Goal: Information Seeking & Learning: Compare options

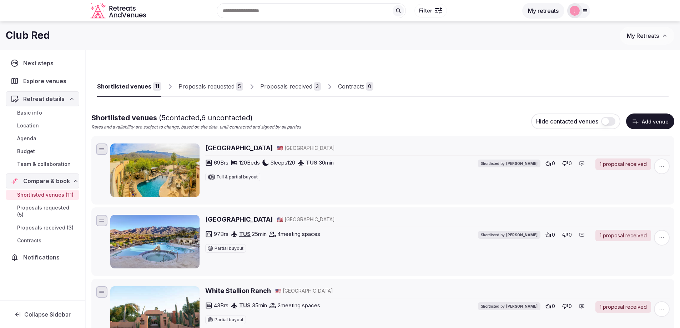
drag, startPoint x: 220, startPoint y: 43, endPoint x: 198, endPoint y: 42, distance: 22.2
click at [220, 43] on div "Club Red My Retreats" at bounding box center [340, 36] width 680 height 18
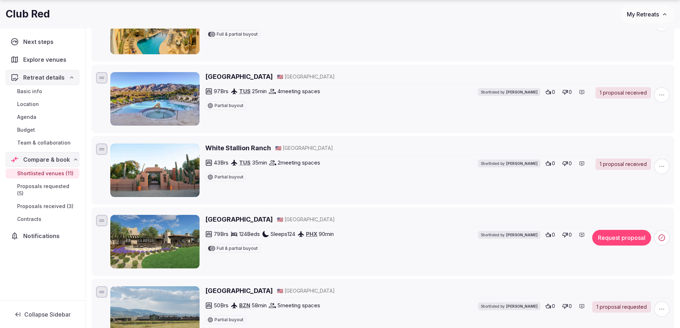
scroll to position [286, 0]
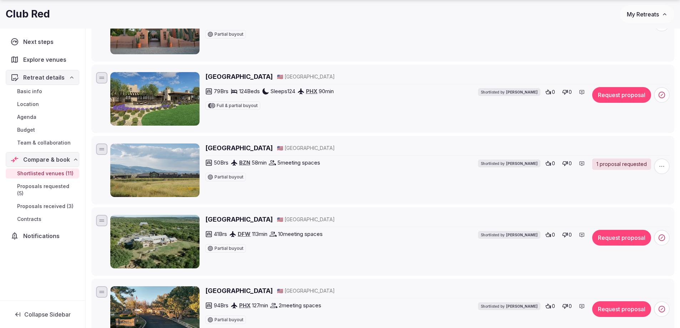
click at [240, 75] on h2 "Rancho De Los Caballeros" at bounding box center [239, 76] width 68 height 9
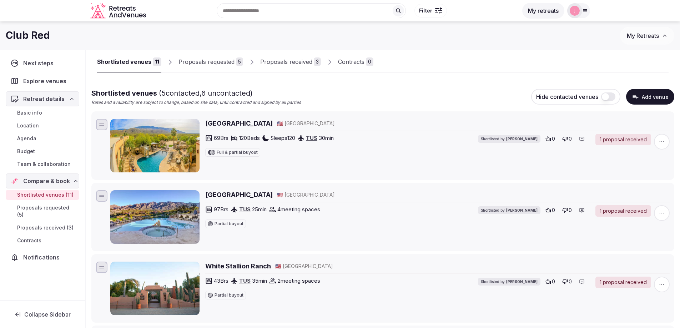
scroll to position [0, 0]
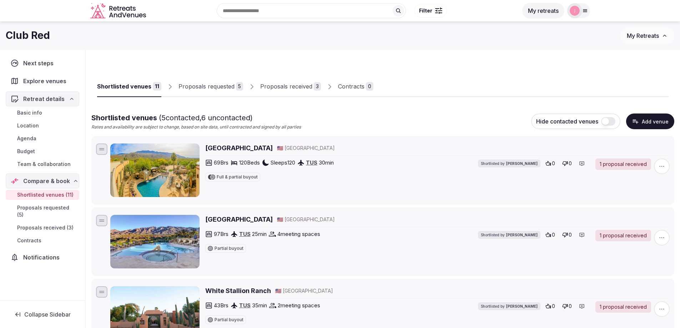
click at [246, 147] on h2 "Tanque Verde Ranch" at bounding box center [239, 148] width 68 height 9
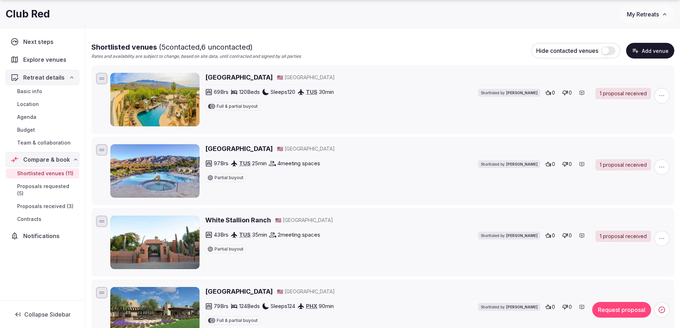
scroll to position [71, 0]
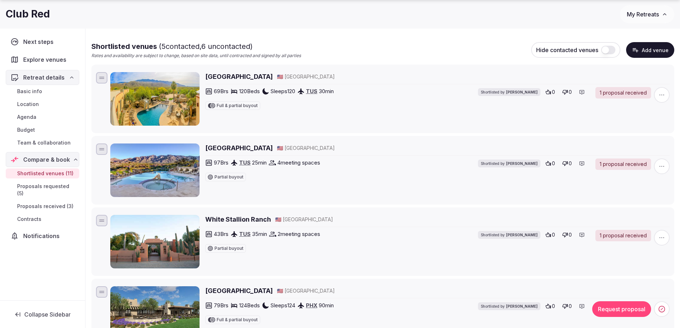
click at [261, 147] on h2 "Hacienda Del Sol Guest Ranch Resort" at bounding box center [239, 148] width 68 height 9
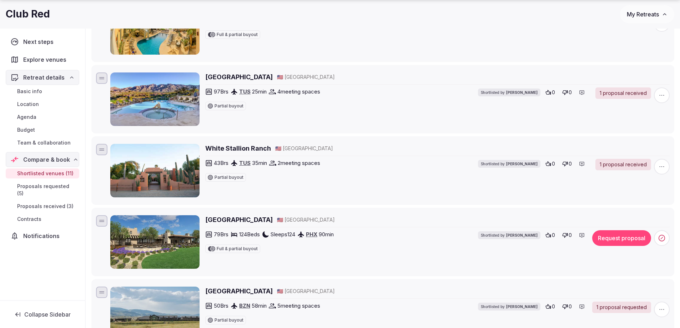
scroll to position [143, 0]
click at [235, 148] on h2 "White Stallion Ranch" at bounding box center [238, 148] width 66 height 9
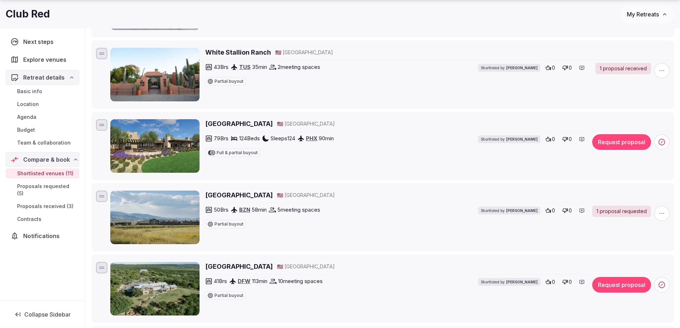
scroll to position [250, 0]
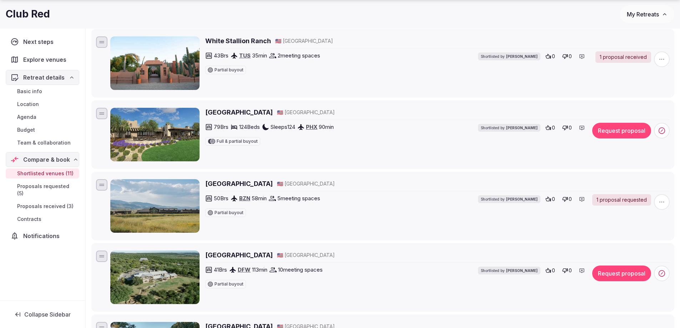
click at [226, 184] on h2 "[GEOGRAPHIC_DATA]" at bounding box center [239, 183] width 68 height 9
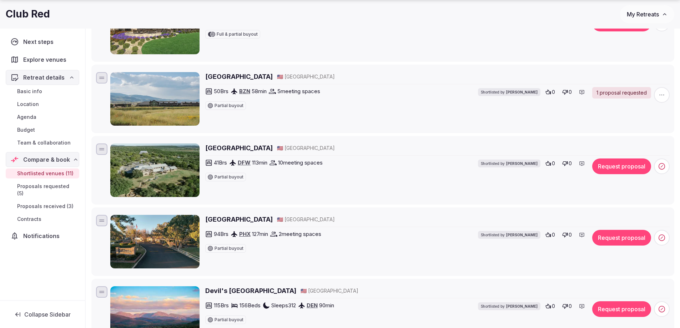
scroll to position [393, 0]
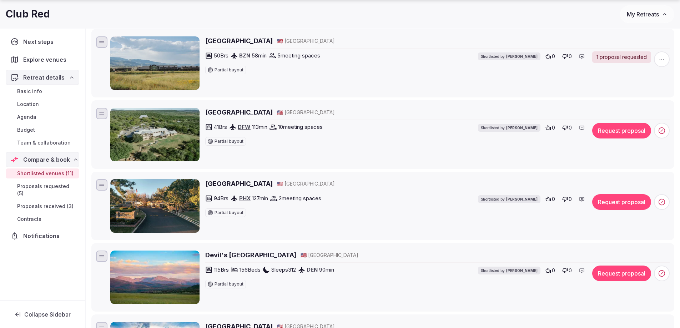
click at [245, 112] on h2 "Wildcatter Ranch and Resort" at bounding box center [239, 112] width 68 height 9
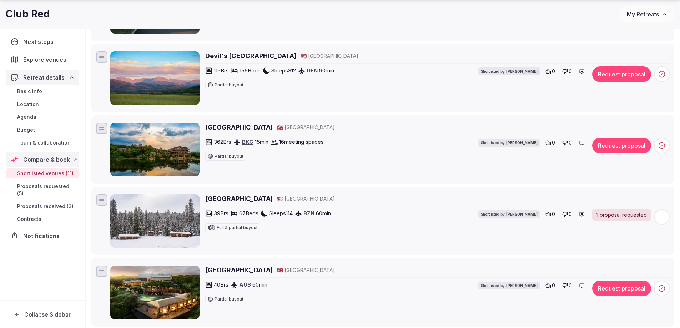
scroll to position [607, 0]
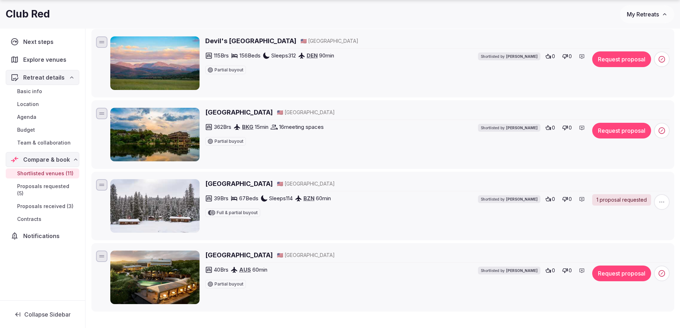
click at [234, 182] on h2 "Lone Mountain Ranch" at bounding box center [239, 183] width 68 height 9
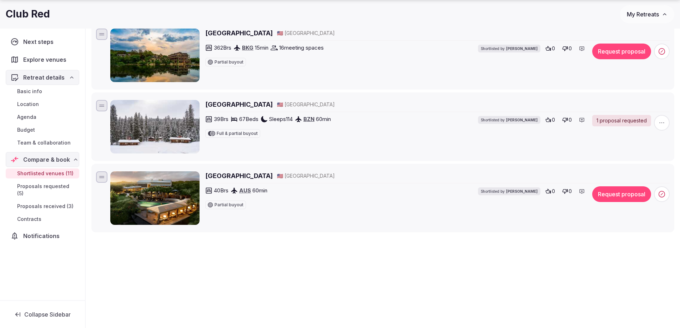
scroll to position [694, 0]
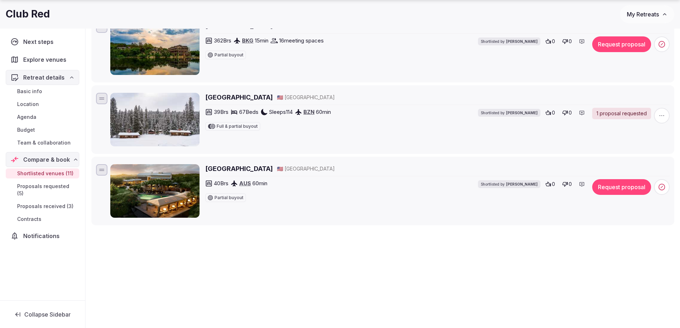
click at [235, 168] on h2 "Lake Austin Spa Resort" at bounding box center [239, 168] width 68 height 9
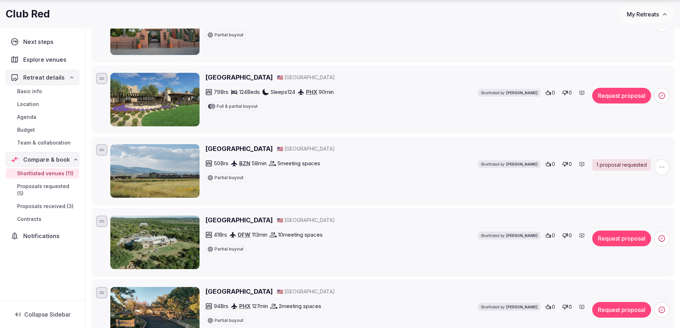
scroll to position [286, 0]
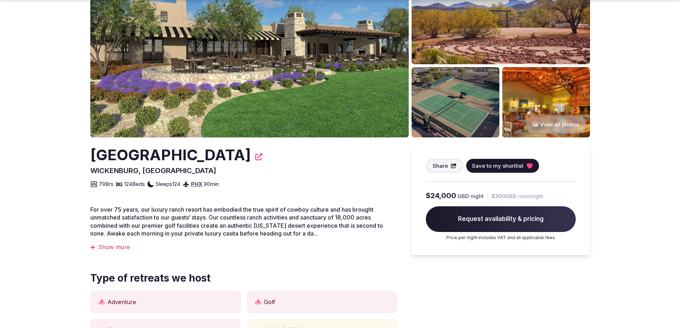
scroll to position [107, 0]
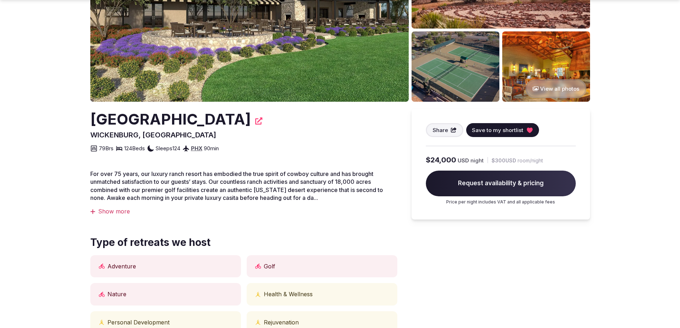
click at [123, 209] on div "Show more" at bounding box center [243, 212] width 307 height 8
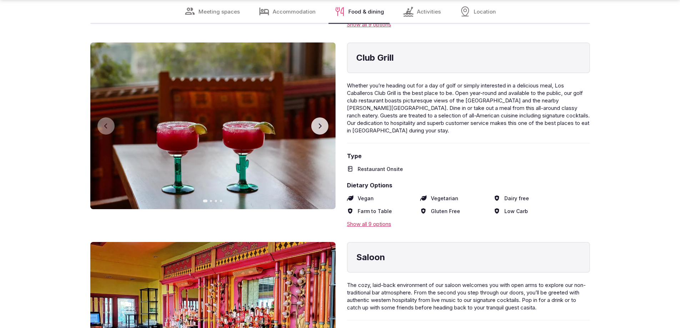
scroll to position [3072, 0]
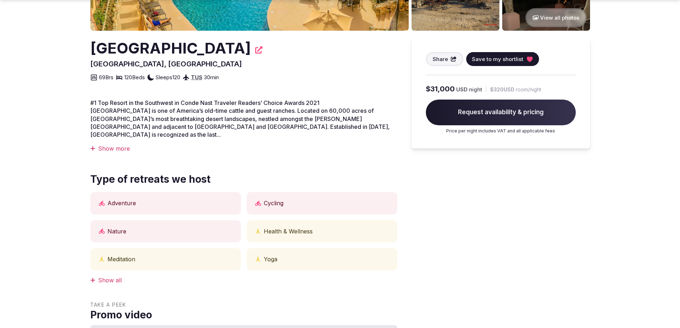
scroll to position [179, 0]
click at [113, 151] on div "Show more" at bounding box center [243, 148] width 307 height 8
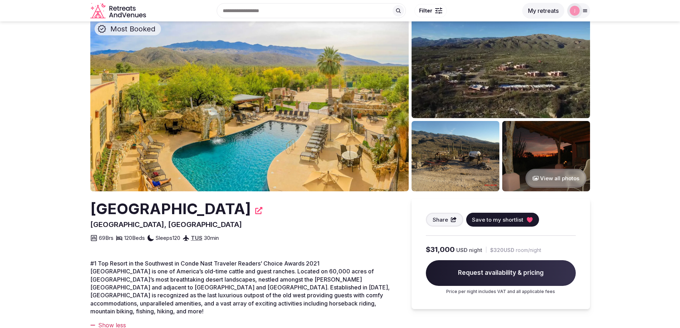
scroll to position [0, 0]
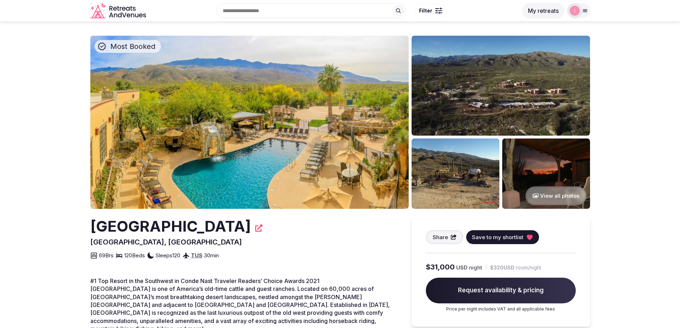
click at [312, 153] on img at bounding box center [249, 122] width 319 height 173
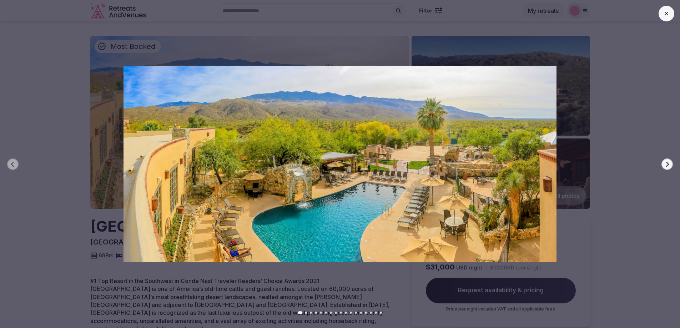
click at [669, 163] on icon "button" at bounding box center [668, 164] width 6 height 6
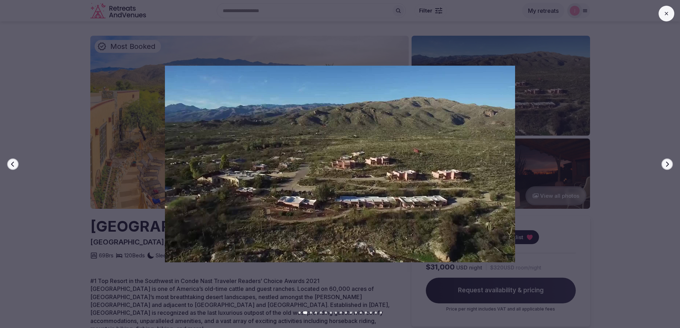
click at [669, 164] on icon "button" at bounding box center [667, 163] width 3 height 5
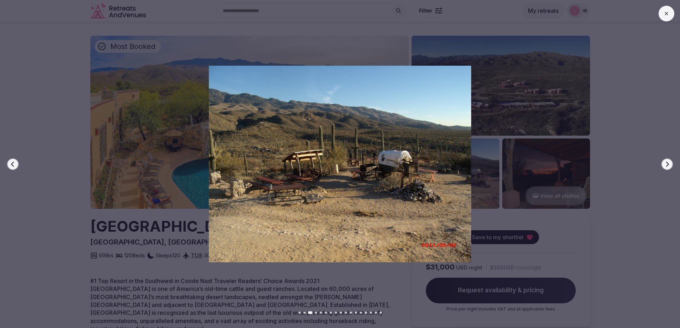
click at [669, 164] on icon "button" at bounding box center [667, 163] width 3 height 5
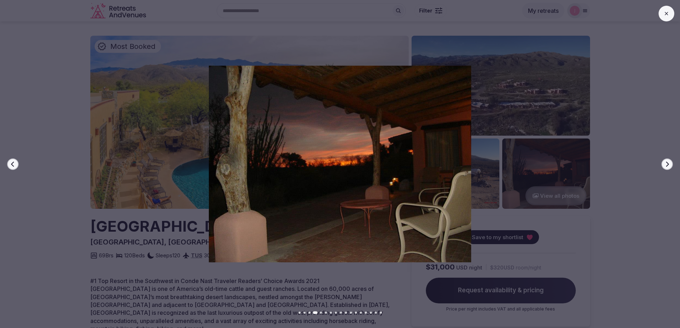
click at [669, 164] on icon "button" at bounding box center [667, 163] width 3 height 5
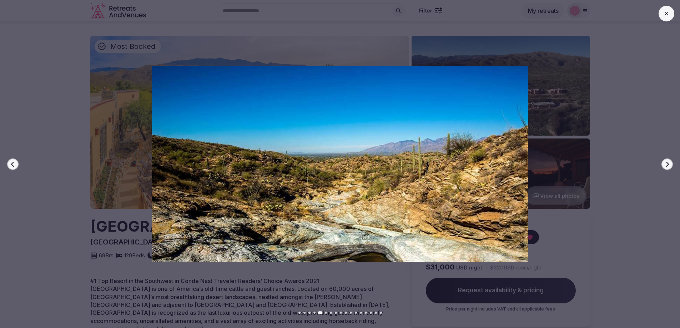
click at [669, 163] on icon "button" at bounding box center [668, 164] width 6 height 6
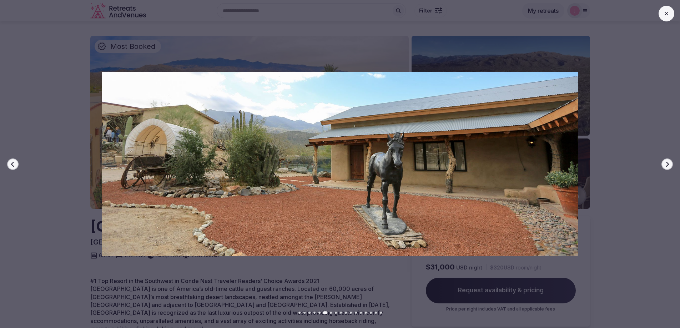
click at [669, 163] on icon "button" at bounding box center [668, 164] width 6 height 6
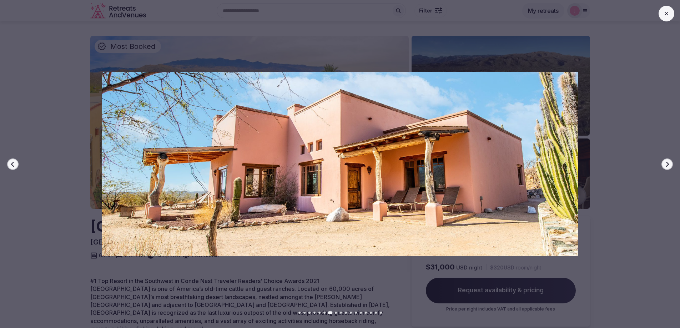
click at [669, 164] on icon "button" at bounding box center [667, 163] width 3 height 5
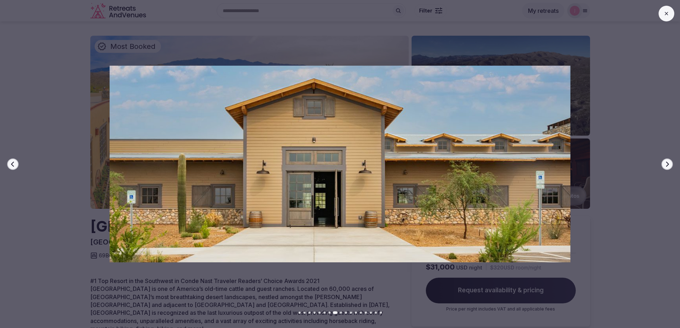
click at [669, 162] on icon "button" at bounding box center [668, 164] width 6 height 6
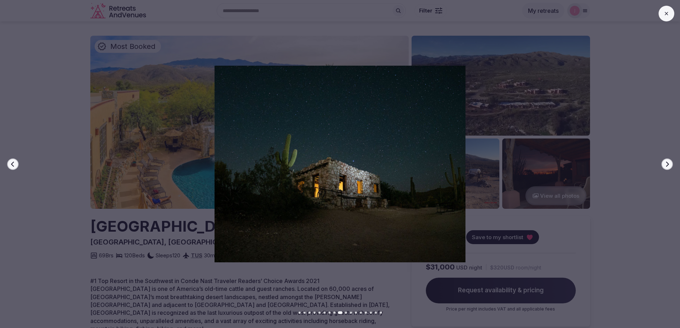
click at [669, 163] on icon "button" at bounding box center [668, 164] width 6 height 6
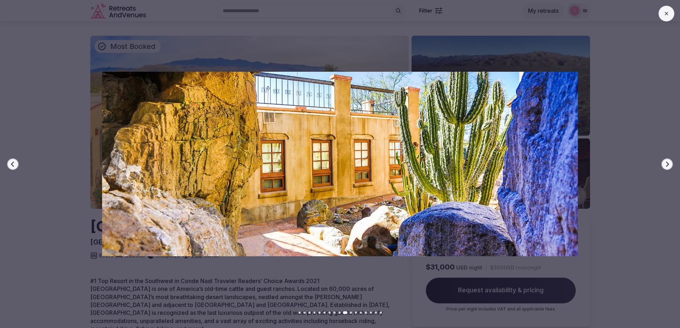
click at [669, 164] on icon "button" at bounding box center [667, 163] width 3 height 5
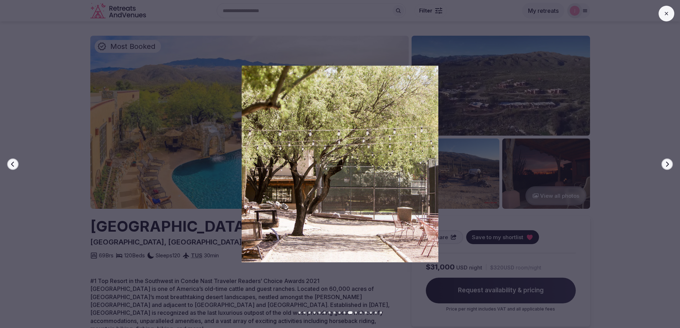
click at [669, 164] on icon "button" at bounding box center [667, 163] width 3 height 5
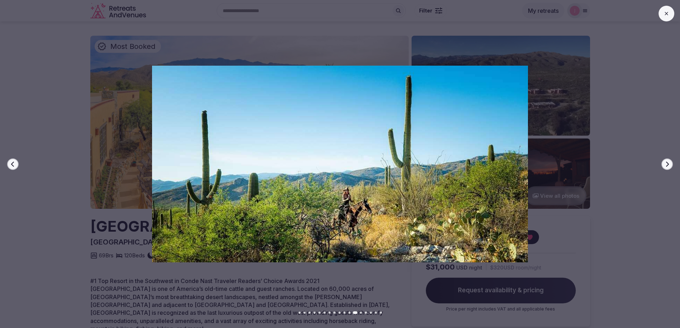
click at [669, 164] on icon "button" at bounding box center [667, 163] width 3 height 5
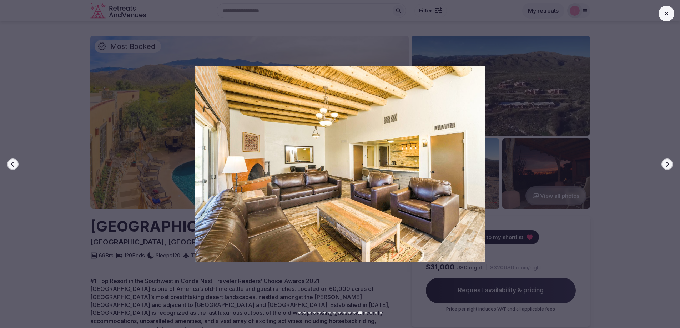
click at [669, 164] on icon "button" at bounding box center [667, 163] width 3 height 5
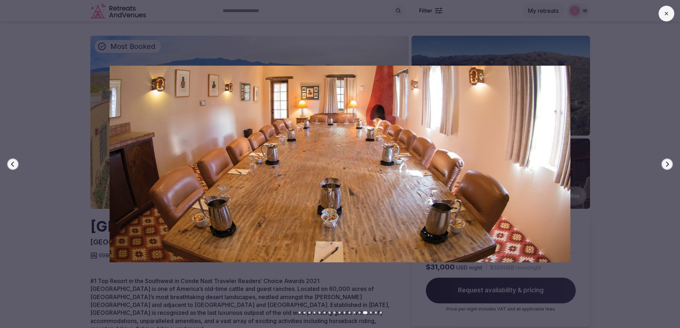
click at [669, 164] on icon "button" at bounding box center [667, 163] width 3 height 5
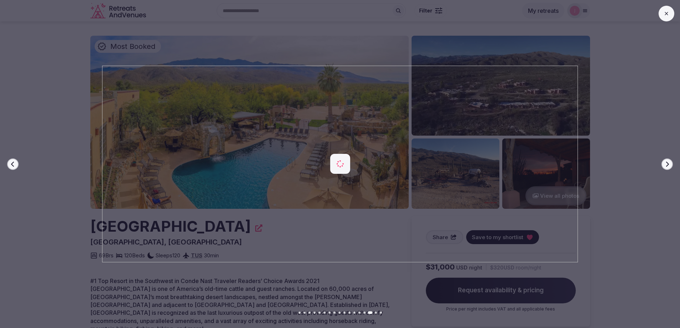
click at [669, 163] on icon "button" at bounding box center [668, 164] width 6 height 6
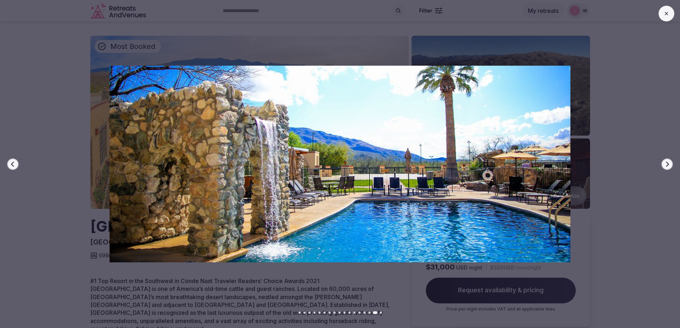
click at [669, 163] on icon "button" at bounding box center [668, 164] width 6 height 6
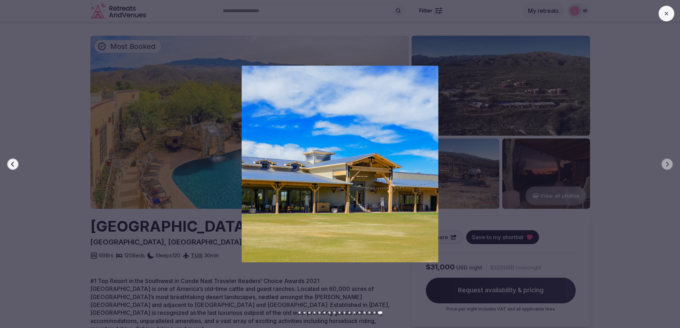
click at [667, 14] on icon at bounding box center [667, 14] width 6 height 6
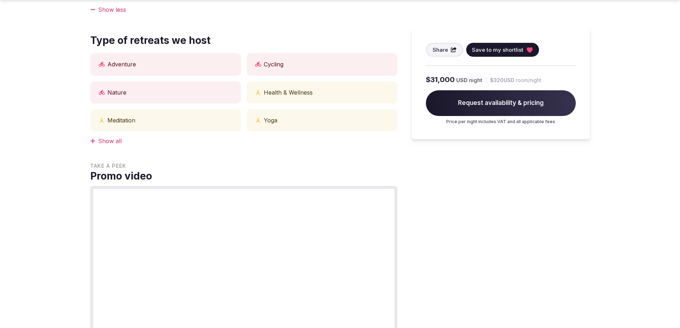
scroll to position [357, 0]
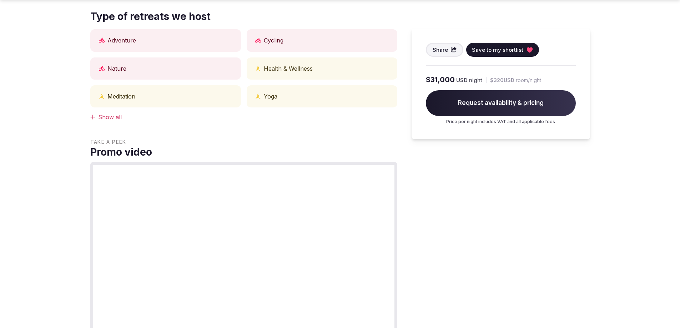
click at [105, 113] on div "Show all" at bounding box center [243, 117] width 307 height 8
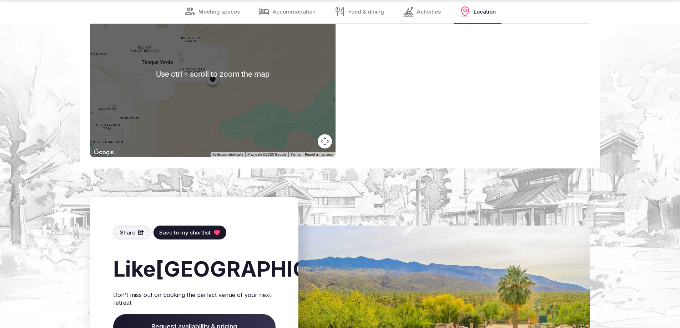
scroll to position [3464, 0]
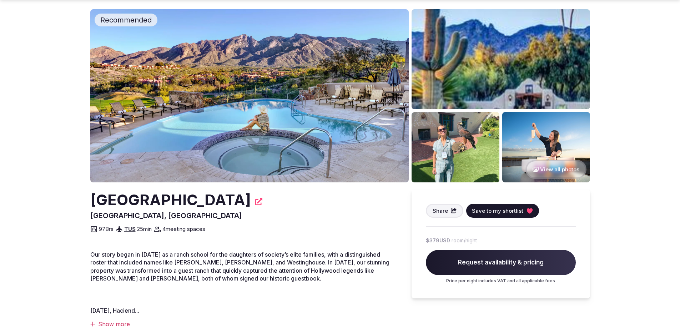
scroll to position [71, 0]
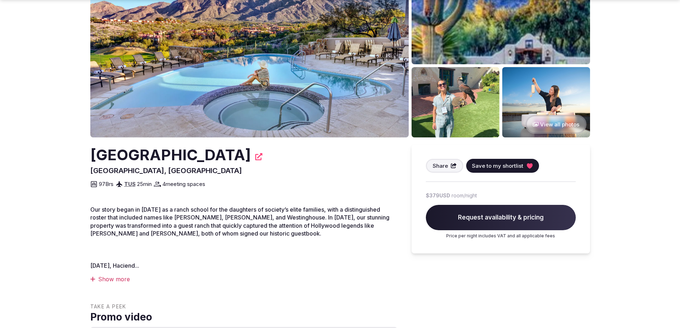
click at [111, 281] on div "Show more" at bounding box center [243, 279] width 307 height 8
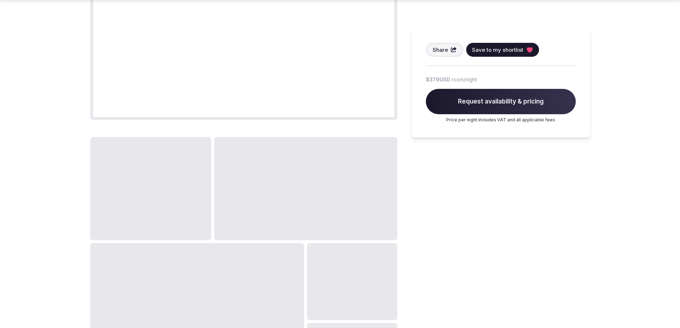
scroll to position [536, 0]
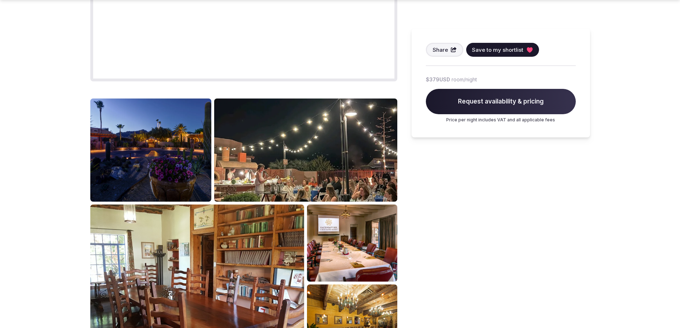
click at [163, 173] on img at bounding box center [150, 151] width 121 height 104
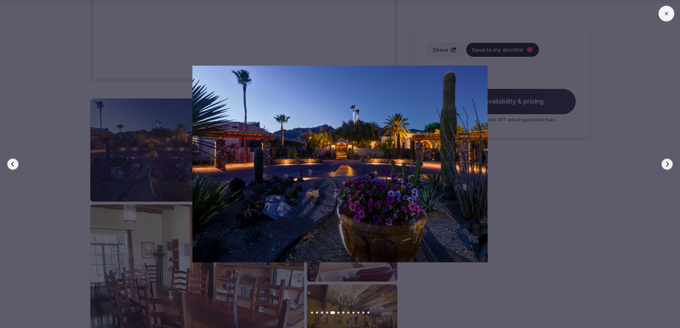
click at [668, 162] on icon "button" at bounding box center [668, 164] width 6 height 6
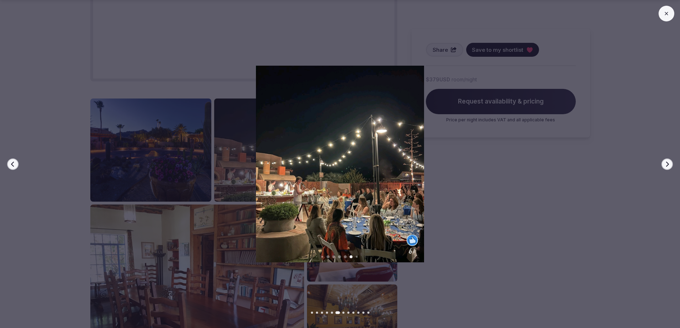
click at [666, 163] on icon "button" at bounding box center [668, 164] width 6 height 6
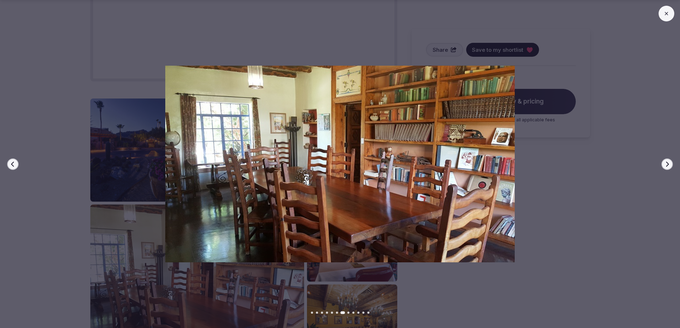
click at [666, 163] on icon "button" at bounding box center [668, 164] width 6 height 6
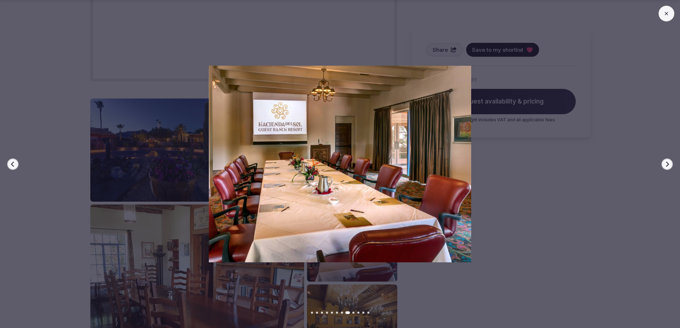
click at [666, 163] on icon "button" at bounding box center [668, 164] width 6 height 6
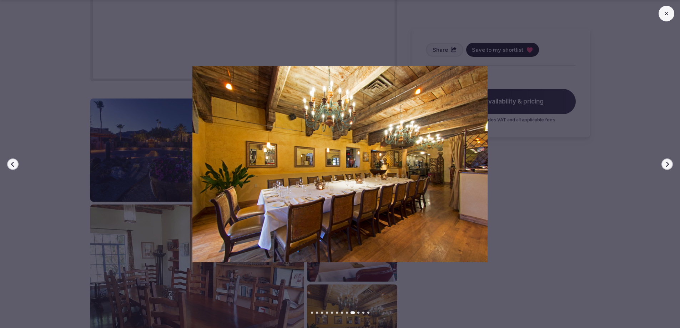
click at [668, 162] on icon "button" at bounding box center [668, 164] width 6 height 6
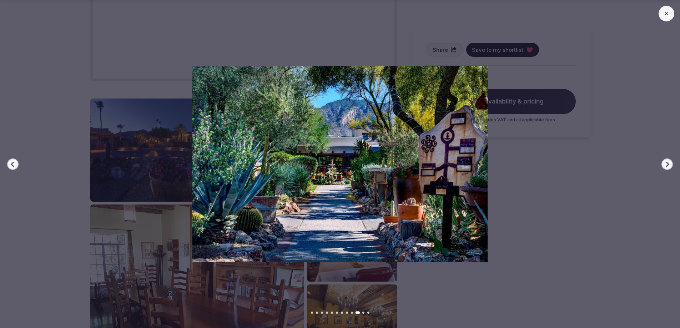
click at [668, 162] on icon "button" at bounding box center [668, 164] width 6 height 6
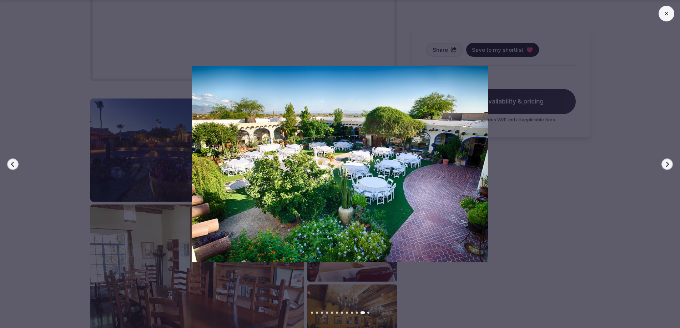
click at [668, 162] on icon "button" at bounding box center [668, 164] width 6 height 6
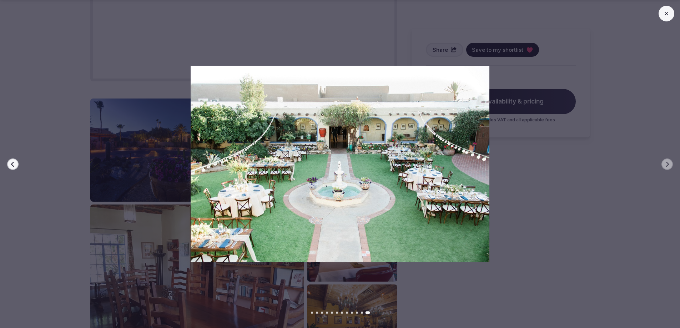
click at [665, 14] on icon at bounding box center [667, 14] width 6 height 6
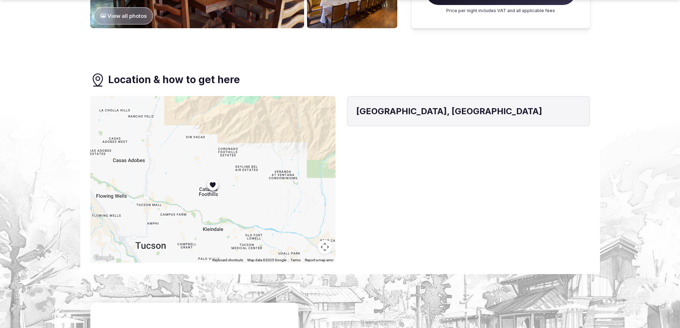
scroll to position [893, 0]
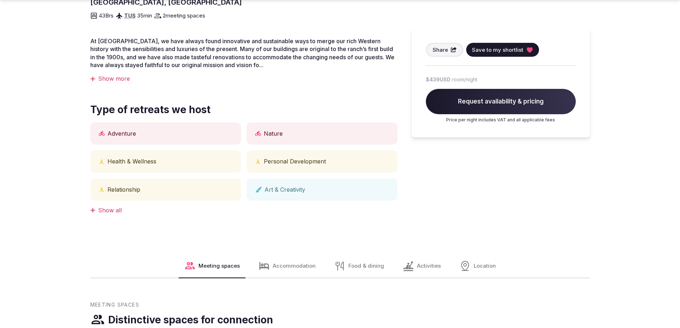
scroll to position [250, 0]
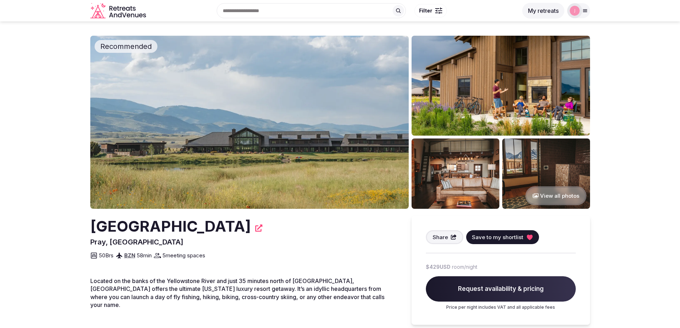
click at [246, 131] on img at bounding box center [249, 122] width 319 height 173
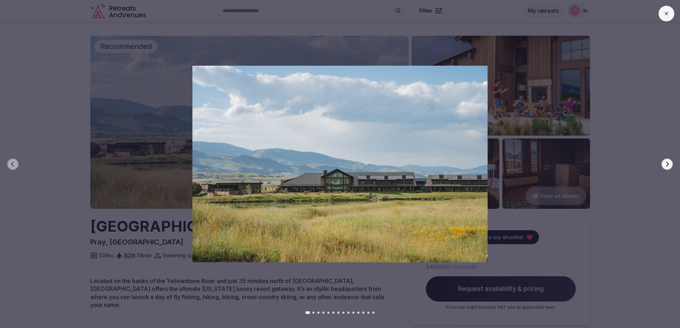
click at [668, 162] on icon "button" at bounding box center [668, 164] width 6 height 6
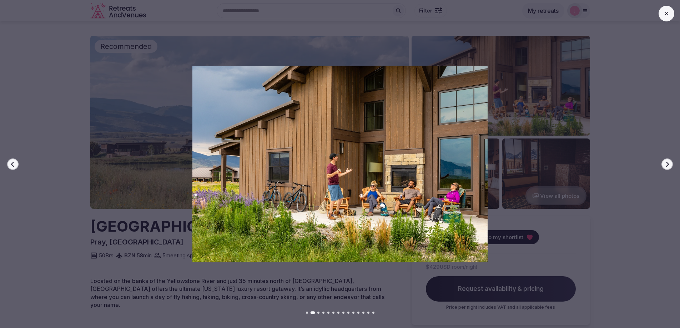
click at [669, 163] on icon "button" at bounding box center [668, 164] width 6 height 6
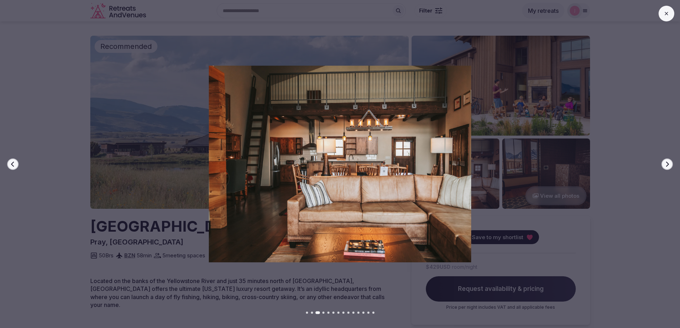
click at [669, 163] on icon "button" at bounding box center [668, 164] width 6 height 6
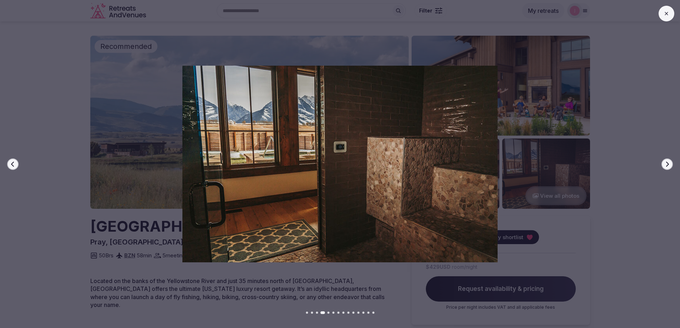
click at [670, 164] on icon "button" at bounding box center [668, 164] width 6 height 6
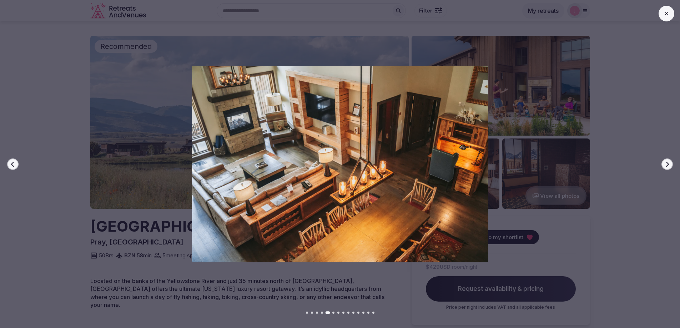
click at [670, 164] on icon "button" at bounding box center [668, 164] width 6 height 6
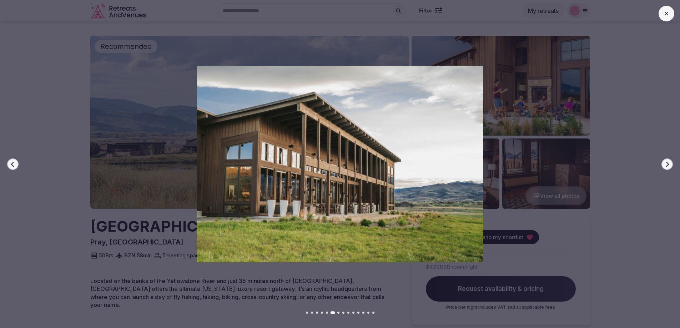
click at [670, 163] on button "Next slide" at bounding box center [667, 164] width 11 height 11
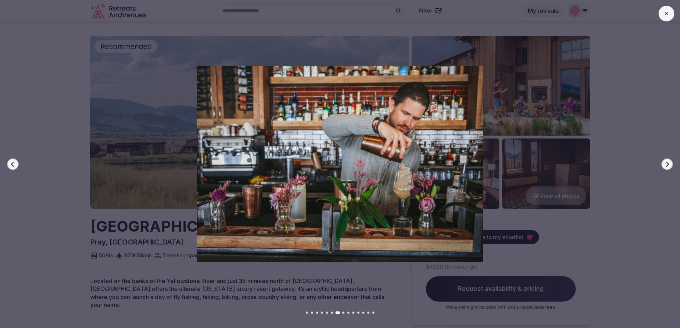
click at [671, 162] on button "Next slide" at bounding box center [667, 164] width 11 height 11
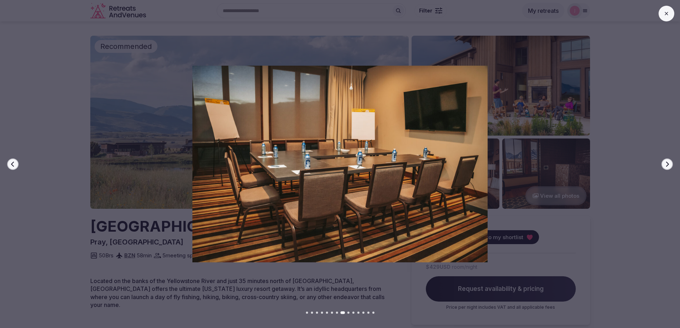
click at [673, 160] on div at bounding box center [337, 164] width 686 height 197
click at [665, 164] on icon "button" at bounding box center [668, 164] width 6 height 6
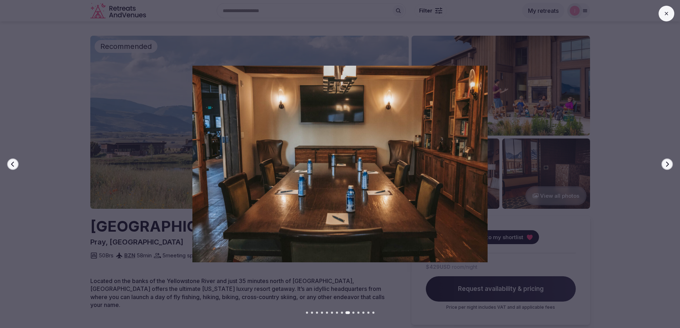
click at [665, 164] on icon "button" at bounding box center [668, 164] width 6 height 6
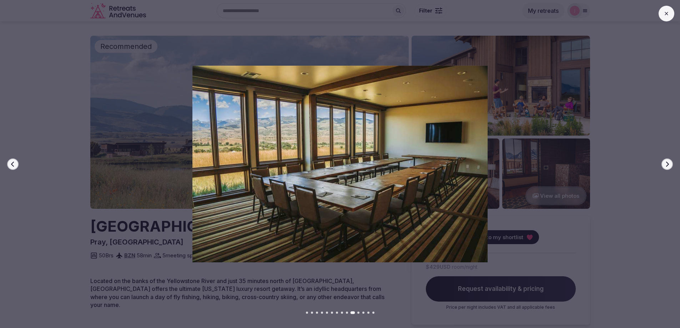
click at [665, 164] on icon "button" at bounding box center [668, 164] width 6 height 6
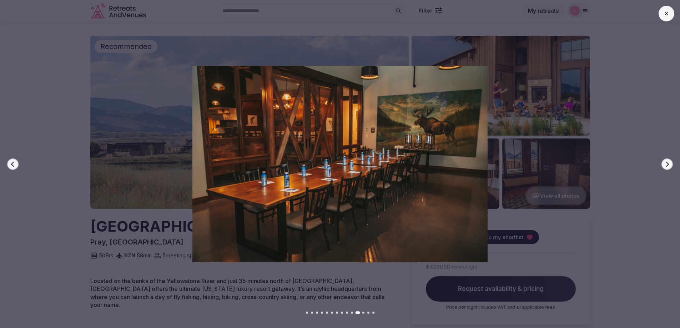
click at [665, 164] on icon "button" at bounding box center [668, 164] width 6 height 6
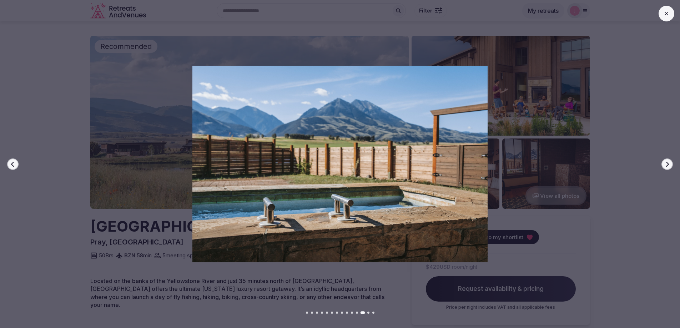
click at [668, 163] on icon "button" at bounding box center [668, 164] width 6 height 6
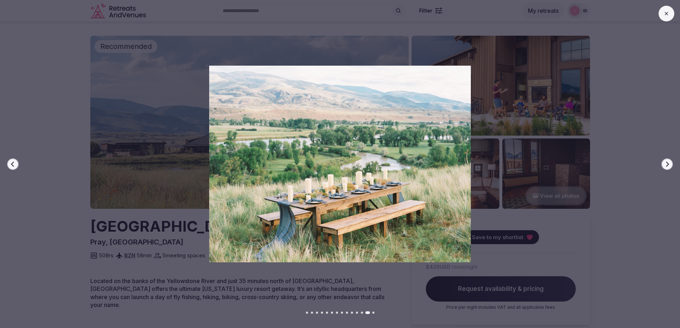
click at [667, 164] on icon "button" at bounding box center [668, 164] width 6 height 6
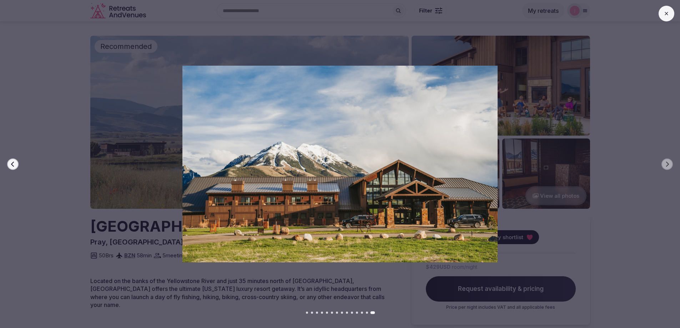
click at [666, 6] on button at bounding box center [667, 14] width 16 height 16
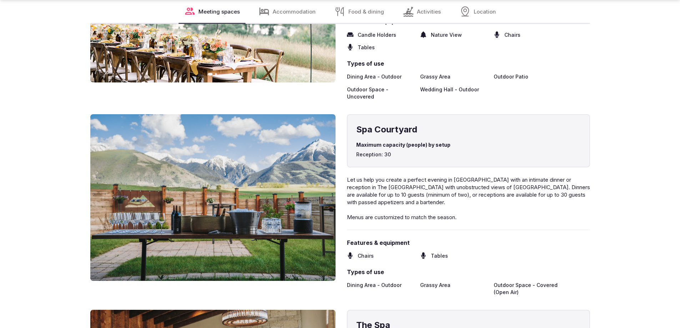
scroll to position [1964, 0]
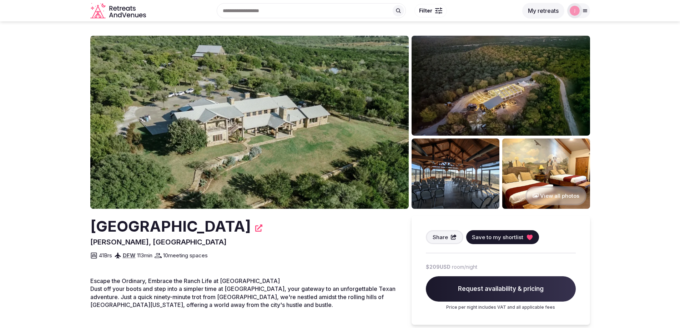
click at [286, 128] on img at bounding box center [249, 122] width 319 height 173
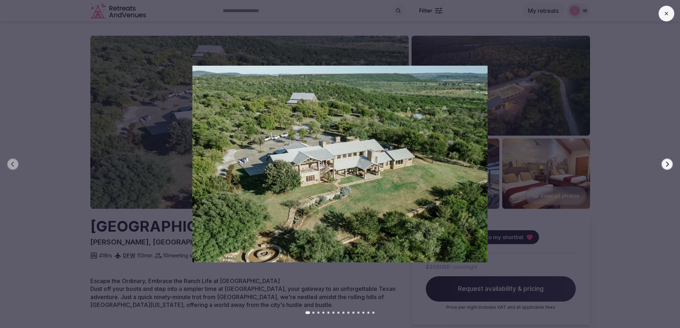
click at [669, 164] on icon "button" at bounding box center [667, 163] width 3 height 5
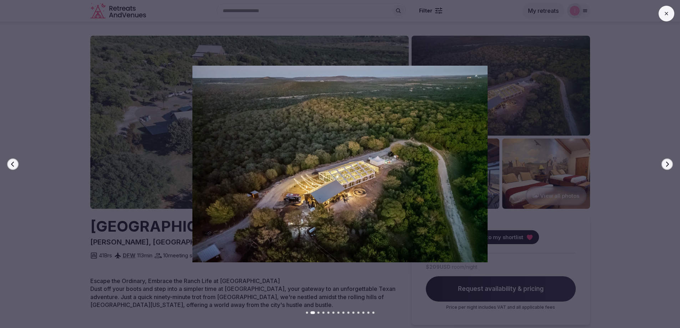
click at [668, 162] on icon "button" at bounding box center [668, 164] width 6 height 6
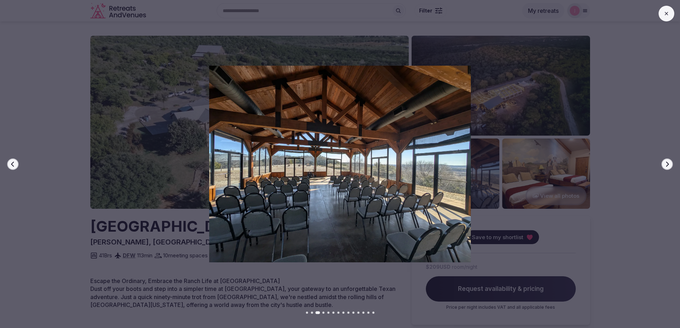
click at [668, 163] on icon "button" at bounding box center [667, 163] width 3 height 5
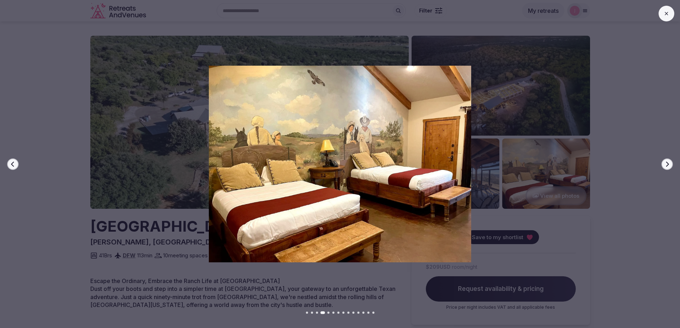
click at [668, 163] on icon "button" at bounding box center [667, 163] width 3 height 5
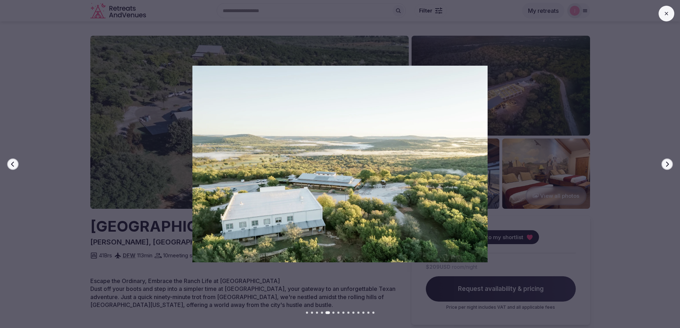
click at [668, 163] on icon "button" at bounding box center [667, 163] width 3 height 5
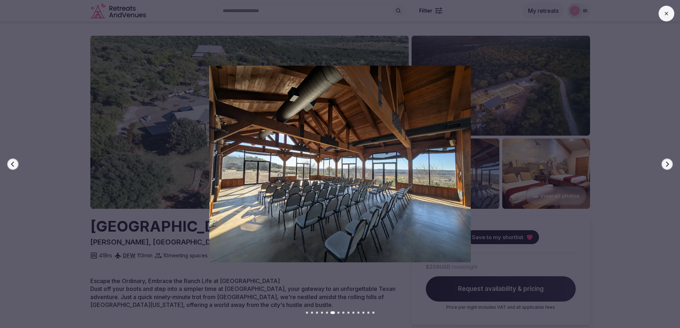
click at [668, 163] on icon "button" at bounding box center [667, 163] width 3 height 5
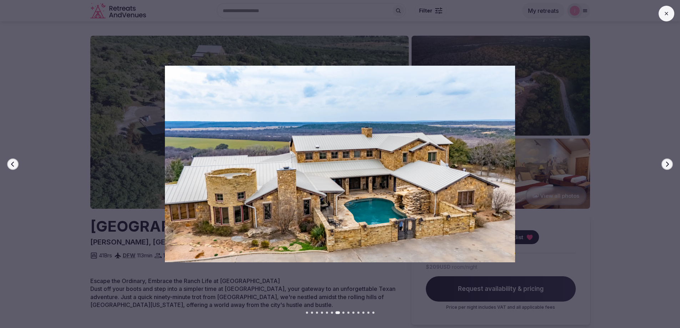
click at [668, 163] on icon "button" at bounding box center [667, 163] width 3 height 5
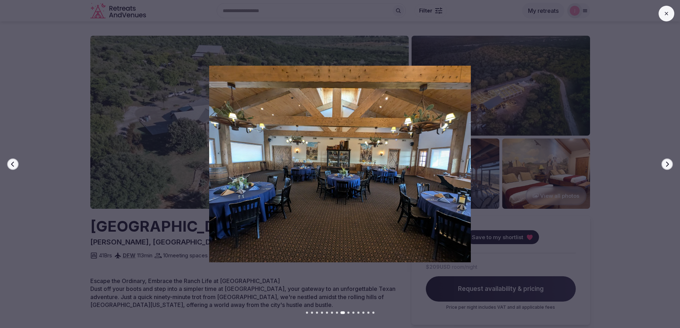
click at [667, 165] on icon "button" at bounding box center [668, 164] width 6 height 6
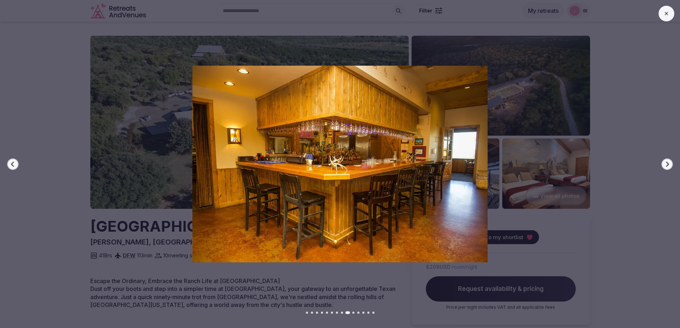
click at [667, 164] on icon "button" at bounding box center [668, 164] width 6 height 6
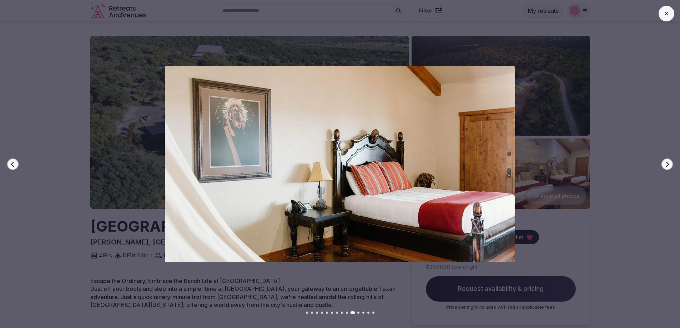
click at [667, 164] on icon "button" at bounding box center [668, 164] width 6 height 6
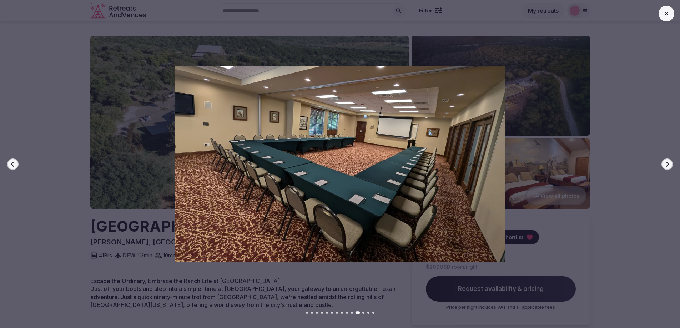
click at [667, 164] on icon "button" at bounding box center [668, 164] width 6 height 6
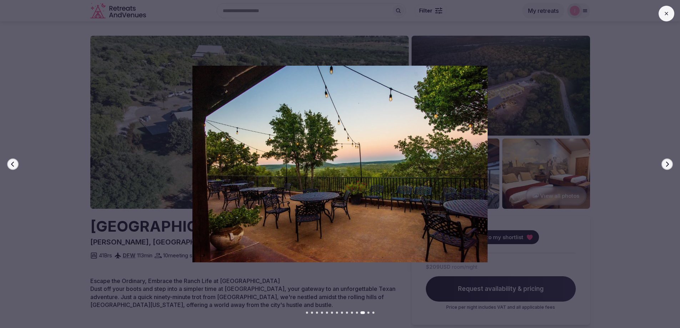
click at [667, 164] on icon "button" at bounding box center [668, 164] width 6 height 6
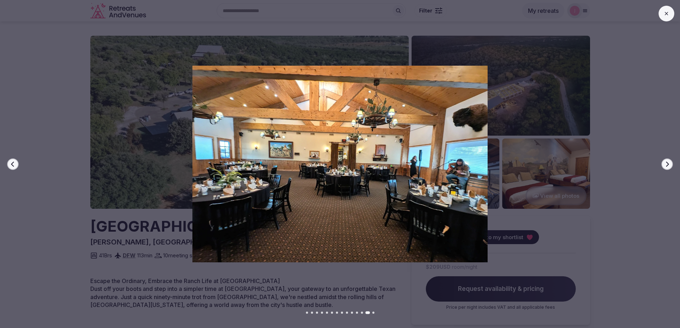
click at [667, 164] on icon "button" at bounding box center [668, 164] width 6 height 6
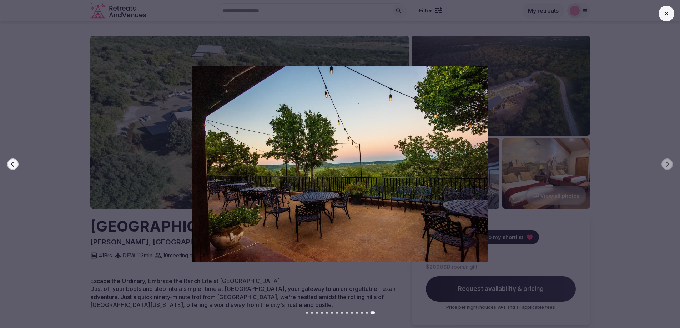
click at [668, 11] on icon at bounding box center [667, 14] width 6 height 6
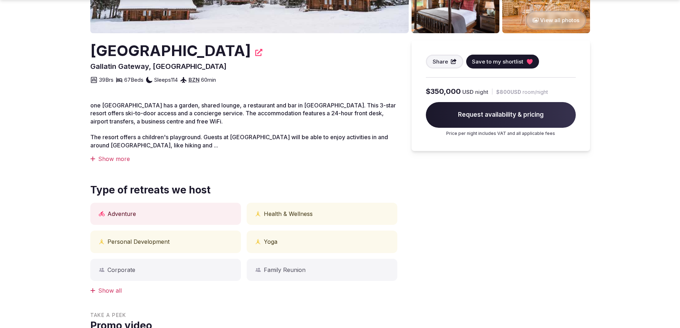
scroll to position [179, 0]
